Goal: Find specific page/section: Find specific page/section

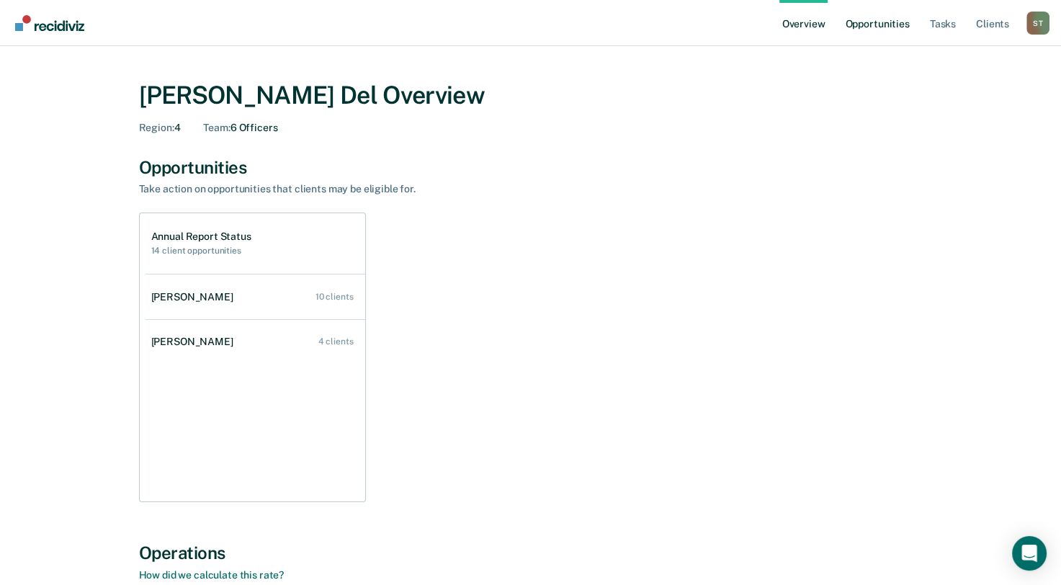
click at [871, 27] on link "Opportunities" at bounding box center [877, 23] width 70 height 46
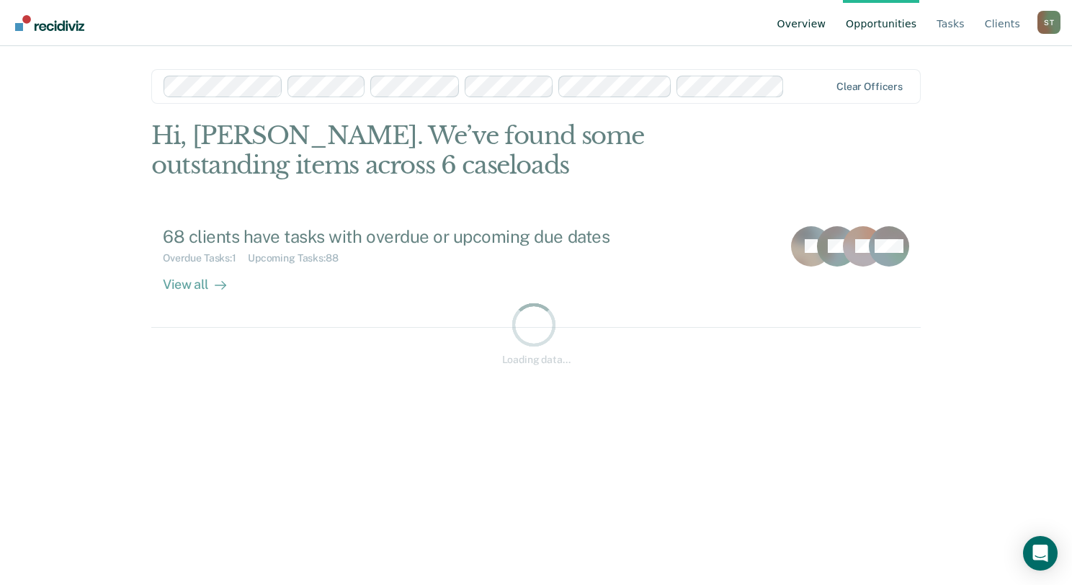
click at [812, 23] on link "Overview" at bounding box center [801, 23] width 55 height 46
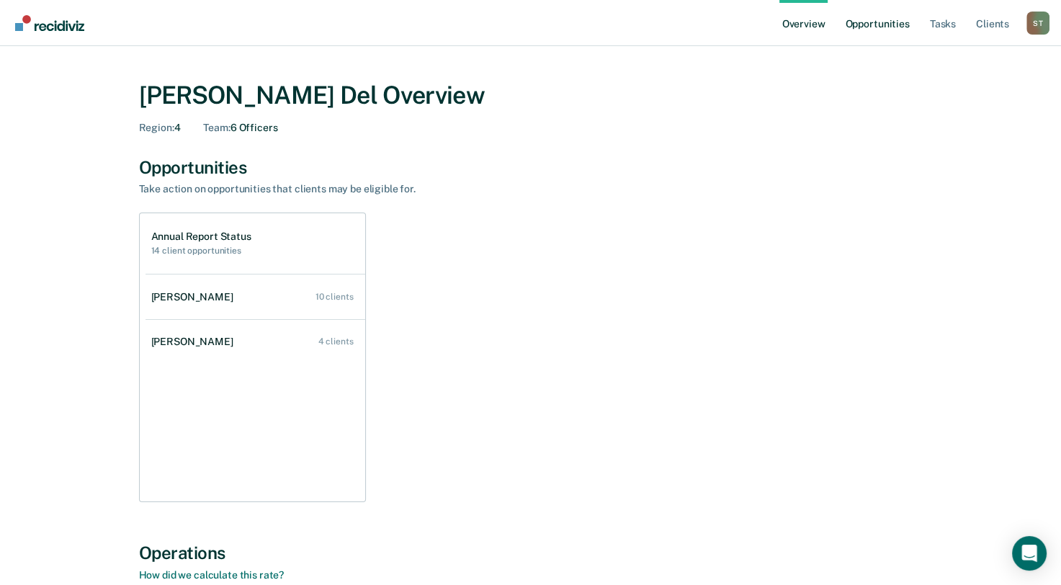
click at [881, 27] on link "Opportunities" at bounding box center [877, 23] width 70 height 46
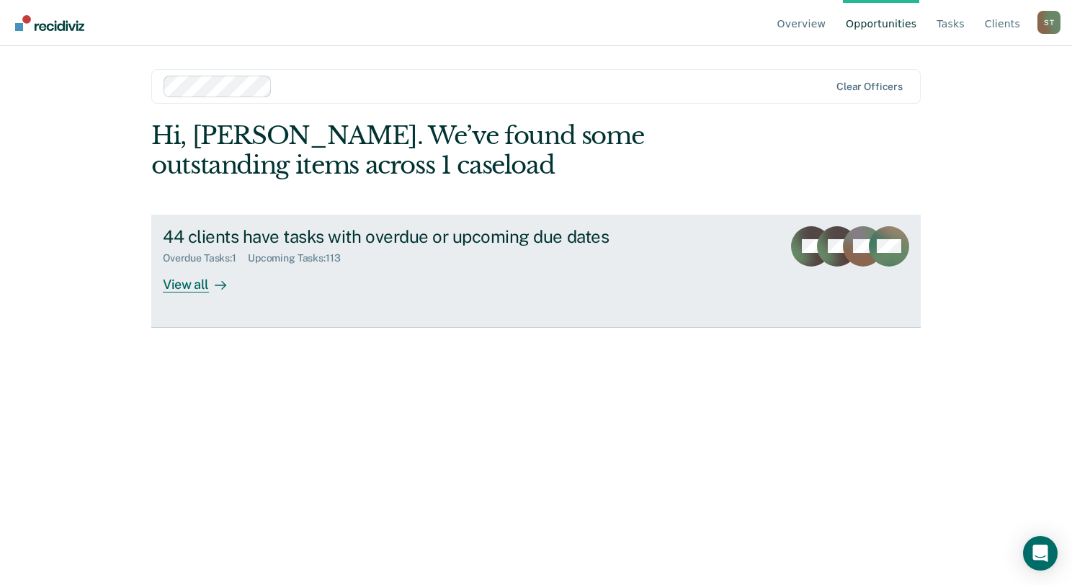
click at [176, 285] on div "View all" at bounding box center [203, 278] width 81 height 28
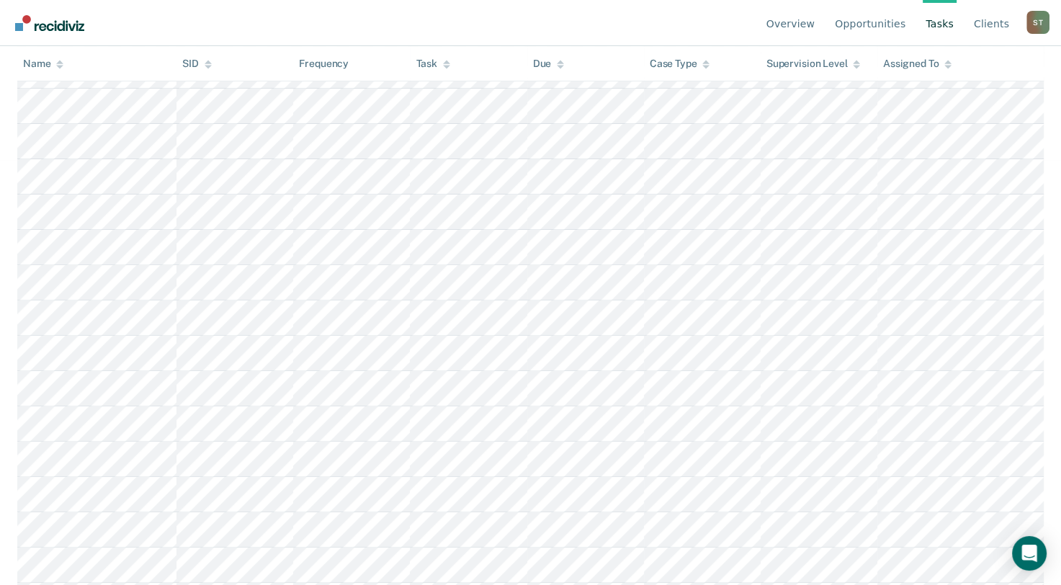
scroll to position [511, 0]
